Goal: Task Accomplishment & Management: Manage account settings

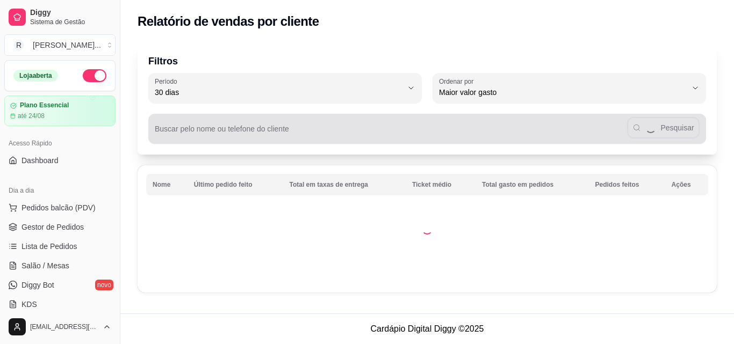
select select "30"
select select "HIGHEST_TOTAL_SPENT_WITH_ORDERS"
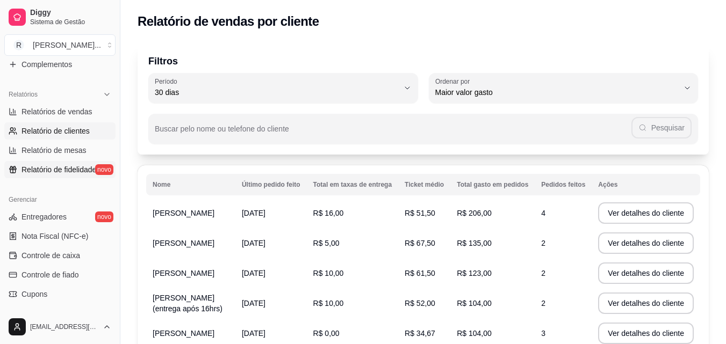
click at [63, 168] on span "Relatório de fidelidade" at bounding box center [58, 169] width 75 height 11
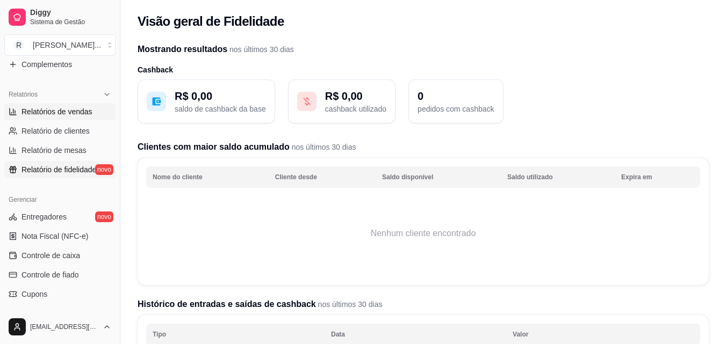
click at [43, 105] on link "Relatórios de vendas" at bounding box center [59, 111] width 111 height 17
select select "ALL"
select select "0"
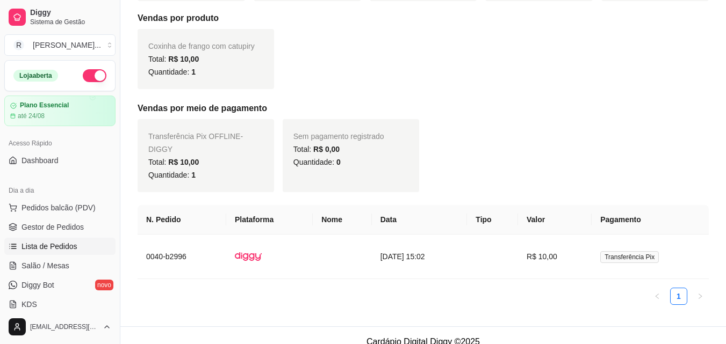
click at [71, 247] on span "Lista de Pedidos" at bounding box center [49, 246] width 56 height 11
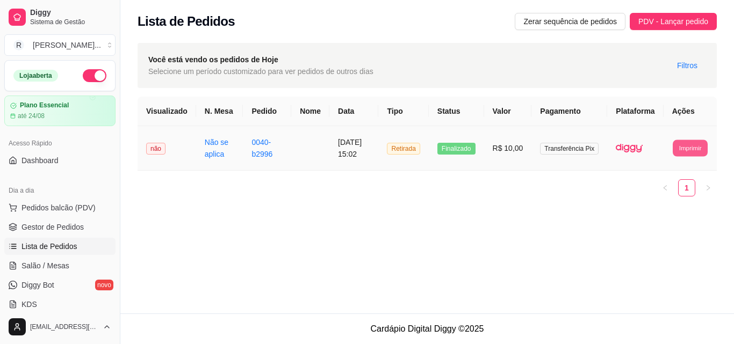
click at [699, 156] on button "Imprimir" at bounding box center [690, 148] width 35 height 17
click at [680, 199] on button "Impressora" at bounding box center [670, 197] width 75 height 17
click at [696, 157] on button "Imprimir" at bounding box center [690, 148] width 36 height 17
drag, startPoint x: 38, startPoint y: 164, endPoint x: 54, endPoint y: 163, distance: 16.7
click at [40, 164] on span "Dashboard" at bounding box center [39, 160] width 37 height 11
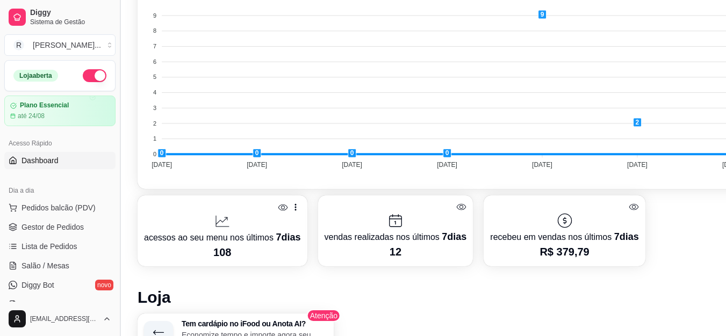
scroll to position [376, 0]
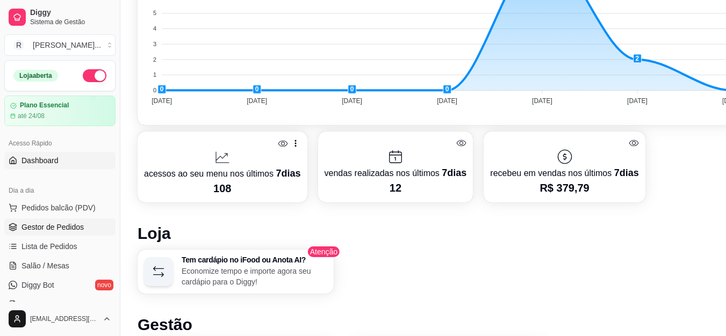
click at [52, 226] on span "Gestor de Pedidos" at bounding box center [52, 227] width 62 height 11
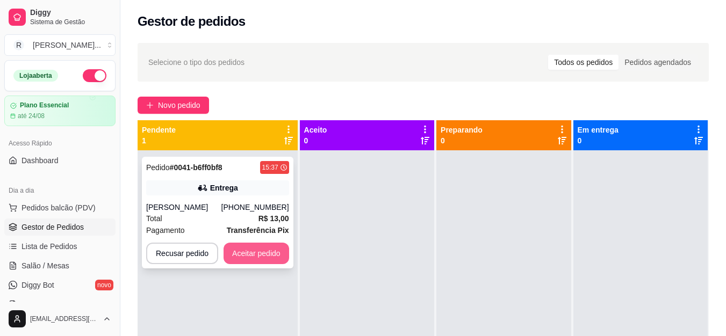
click at [274, 253] on button "Aceitar pedido" at bounding box center [257, 253] width 66 height 21
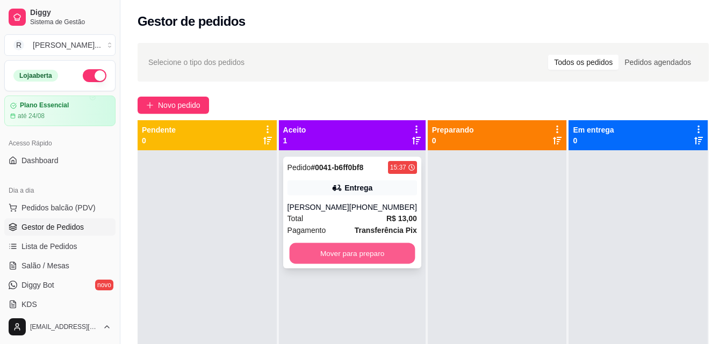
click at [367, 255] on button "Mover para preparo" at bounding box center [352, 253] width 126 height 21
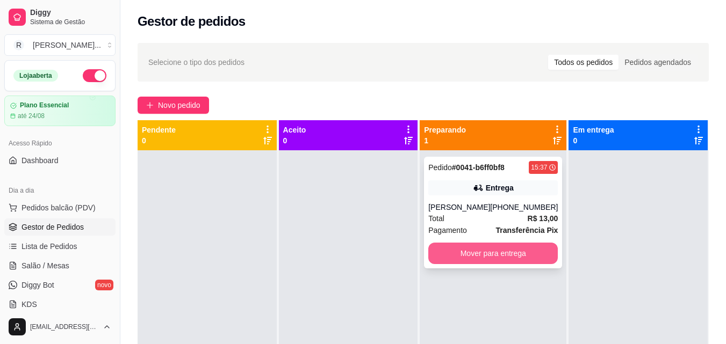
click at [522, 263] on button "Mover para entrega" at bounding box center [493, 253] width 130 height 21
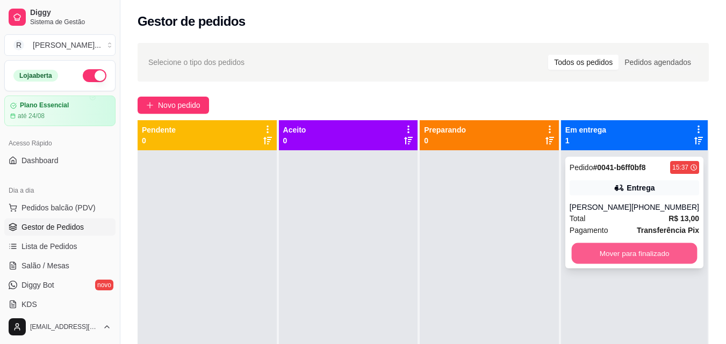
click at [610, 253] on button "Mover para finalizado" at bounding box center [634, 253] width 126 height 21
